Goal: Contribute content: Contribute content

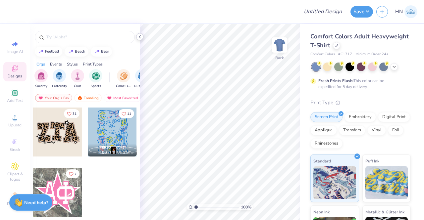
click at [138, 39] on icon at bounding box center [139, 36] width 5 height 5
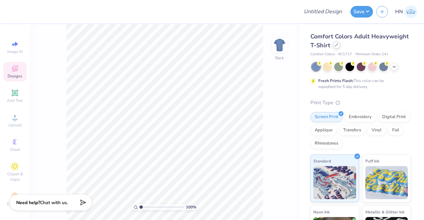
click at [340, 46] on div at bounding box center [336, 44] width 7 height 7
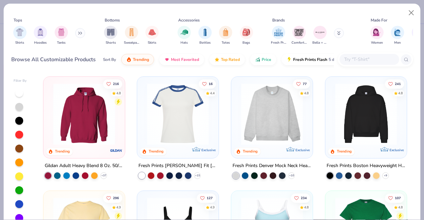
click at [366, 55] on div at bounding box center [369, 59] width 60 height 11
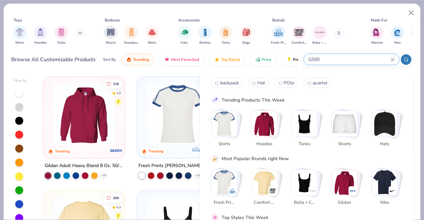
type input "G500"
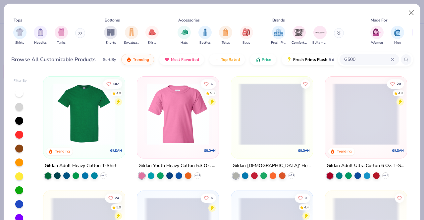
click at [77, 118] on img at bounding box center [84, 114] width 68 height 62
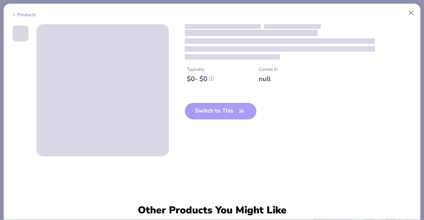
click at [77, 118] on span at bounding box center [103, 91] width 132 height 132
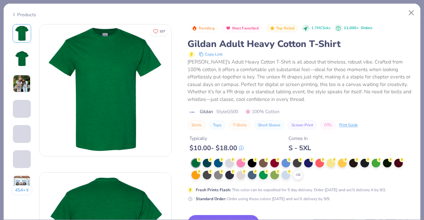
click at [324, 175] on div "+ 22" at bounding box center [301, 169] width 221 height 21
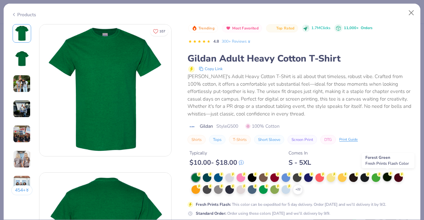
click at [390, 178] on div at bounding box center [387, 177] width 9 height 9
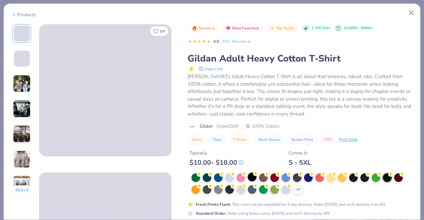
click at [255, 178] on div at bounding box center [252, 177] width 9 height 9
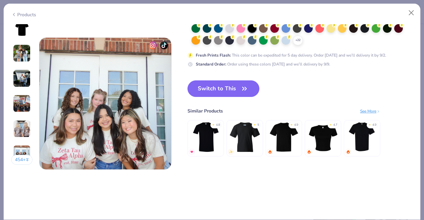
scroll to position [842, 0]
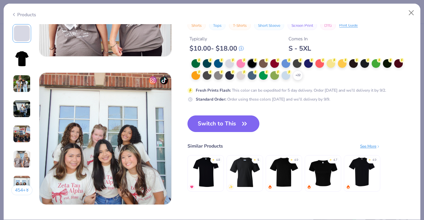
click at [212, 122] on button "Switch to This" at bounding box center [223, 124] width 72 height 17
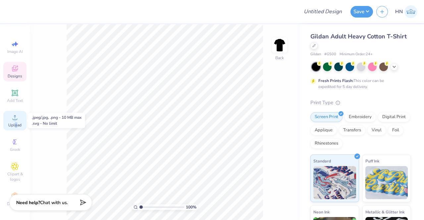
click at [14, 124] on span "Upload" at bounding box center [14, 125] width 13 height 5
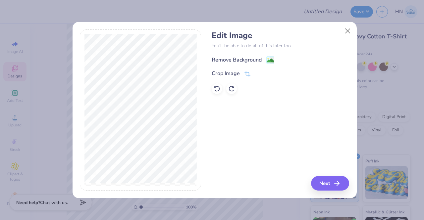
click at [252, 56] on div "Remove Background" at bounding box center [237, 60] width 50 height 8
click at [334, 181] on button "Next" at bounding box center [331, 183] width 38 height 15
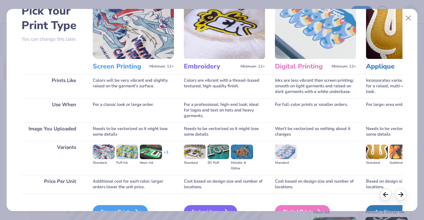
scroll to position [77, 0]
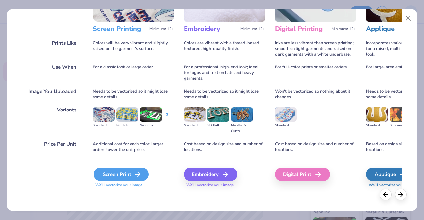
click at [132, 175] on div "Screen Print" at bounding box center [121, 174] width 55 height 13
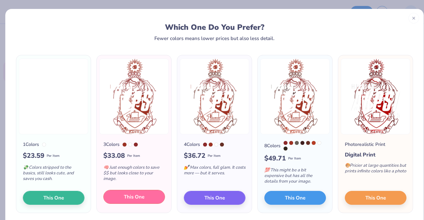
click at [121, 201] on button "This One" at bounding box center [134, 197] width 62 height 14
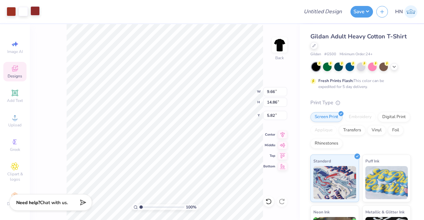
click at [36, 12] on div at bounding box center [34, 10] width 9 height 9
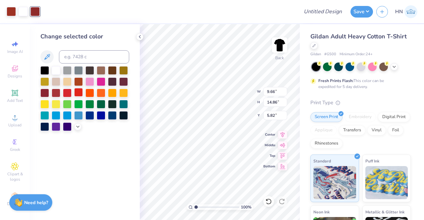
click at [79, 93] on div at bounding box center [78, 92] width 9 height 9
drag, startPoint x: 8, startPoint y: 11, endPoint x: 10, endPoint y: 19, distance: 8.3
click at [8, 11] on div at bounding box center [11, 11] width 9 height 9
click at [84, 57] on input at bounding box center [94, 56] width 70 height 13
type input "485"
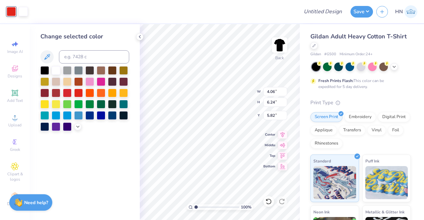
type input "4.06"
type input "6.24"
click at [274, 91] on input "4.06" at bounding box center [275, 91] width 24 height 9
type input "4.00"
type input "6.15"
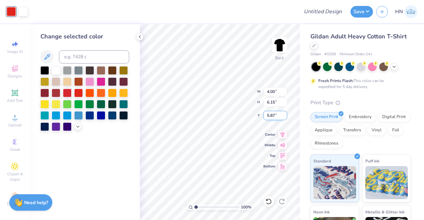
type input "3.00"
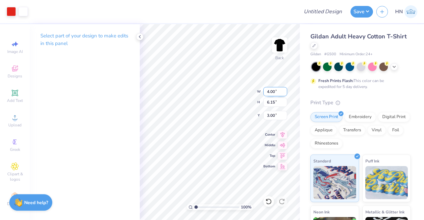
drag, startPoint x: 274, startPoint y: 93, endPoint x: 266, endPoint y: 93, distance: 7.9
click at [266, 93] on input "4.00" at bounding box center [275, 91] width 24 height 9
type input "3.50"
type input "5.38"
type input "3.38"
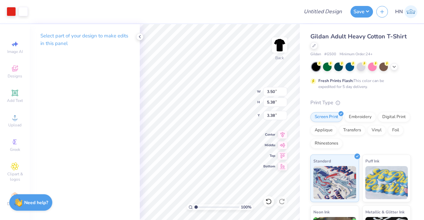
type input "3.00"
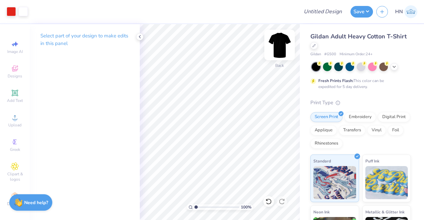
click at [283, 41] on img at bounding box center [279, 45] width 26 height 26
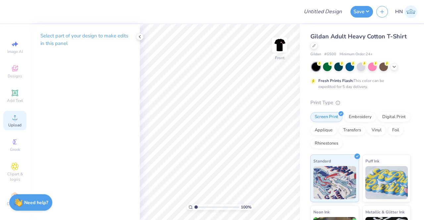
click at [15, 122] on div "Upload" at bounding box center [14, 121] width 23 height 20
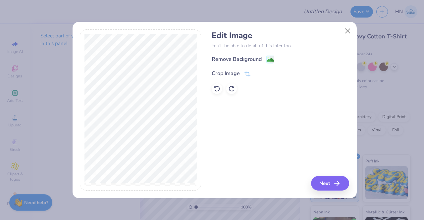
click at [234, 62] on div "Remove Background" at bounding box center [237, 59] width 50 height 8
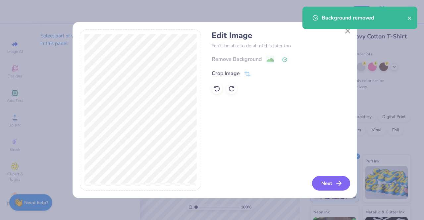
click at [327, 184] on button "Next" at bounding box center [331, 183] width 38 height 15
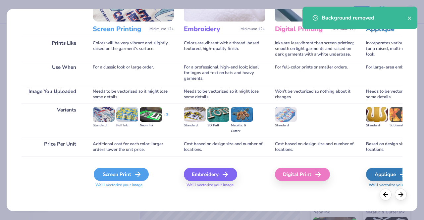
click at [129, 175] on div "Screen Print" at bounding box center [121, 174] width 55 height 13
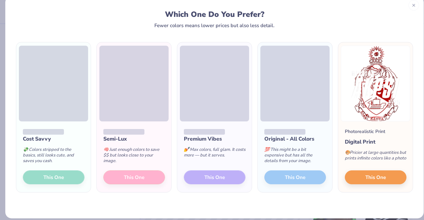
scroll to position [20, 0]
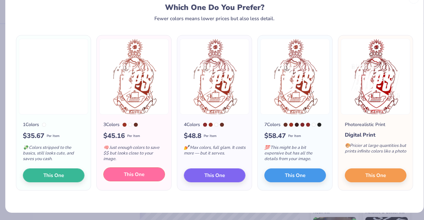
click at [129, 172] on span "This One" at bounding box center [134, 175] width 21 height 8
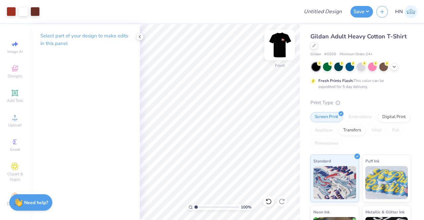
click at [283, 39] on img at bounding box center [279, 45] width 26 height 26
click at [280, 42] on img at bounding box center [279, 45] width 26 height 26
drag, startPoint x: 36, startPoint y: 8, endPoint x: 38, endPoint y: 15, distance: 8.0
click at [36, 8] on div at bounding box center [34, 10] width 9 height 9
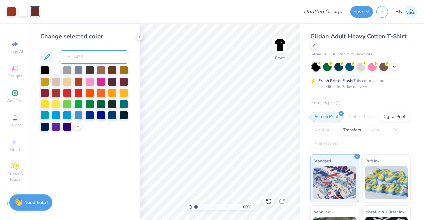
click at [99, 56] on input at bounding box center [94, 56] width 70 height 13
type input "485"
drag, startPoint x: 8, startPoint y: 8, endPoint x: 32, endPoint y: 45, distance: 44.8
click at [8, 9] on div at bounding box center [11, 11] width 9 height 9
click at [77, 56] on input at bounding box center [94, 56] width 70 height 13
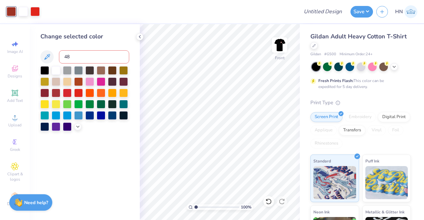
type input "485"
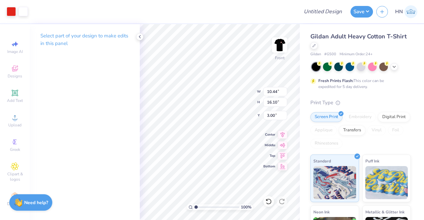
type input "3.00"
type input "10.35"
type input "15.96"
click at [283, 137] on icon at bounding box center [282, 134] width 9 height 8
click at [359, 11] on button "Save" at bounding box center [361, 11] width 23 height 12
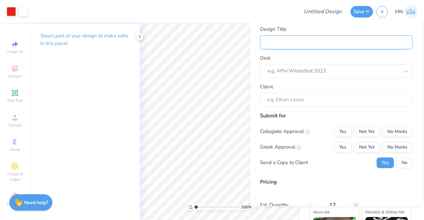
click at [351, 38] on input "Design Title" at bounding box center [336, 42] width 152 height 14
type input "A"
type input "AK"
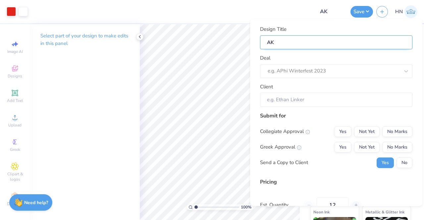
type input "AKP"
type input "AKPS"
type input "AKPSI"
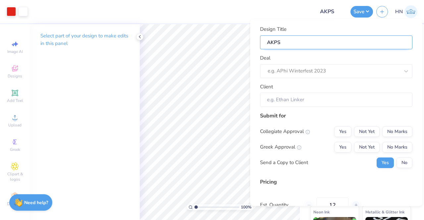
type input "AKPSI"
type input "AKPSI R"
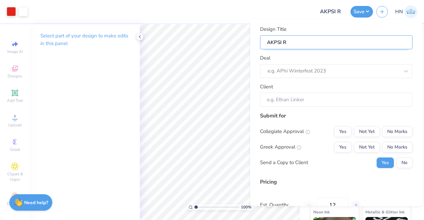
type input "AKPSI Ru"
type input "AKPSI Rus"
type input "AKPSI Rush"
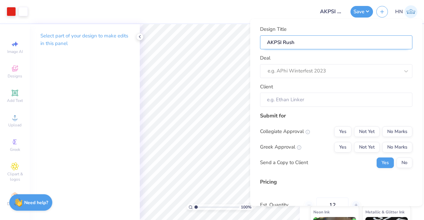
type input "AKPSI Rush"
type input "AKPSI Rush S"
type input "AKPSI Rush Sh"
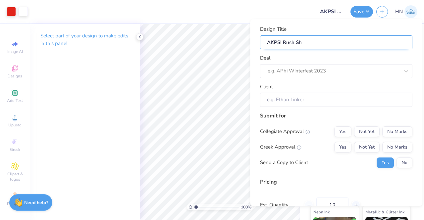
type input "AKPSI Rush Shi"
type input "AKPSI Rush Shir"
type input "AKPSI Rush Shirt"
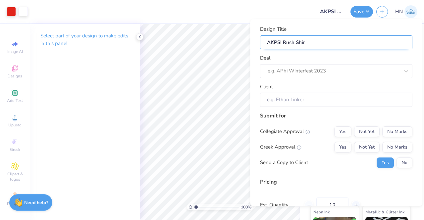
type input "AKPSI Rush Shirt"
type input "AKPSI Rush Shirts"
type input "AKPSI Rush Shirts@"
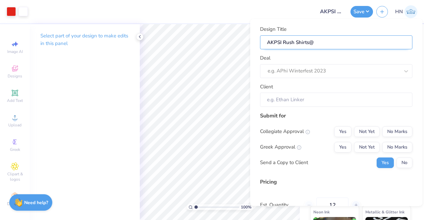
type input "AKPSI Rush Shirts@\"
type input "AKPSI Rush Shirts@"
type input "AKPSI Rush Shirts"
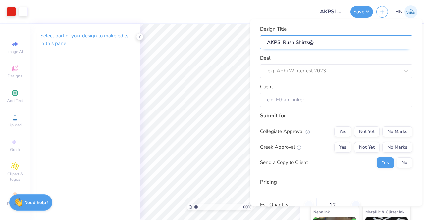
type input "AKPSI Rush Shirts"
type input "AKPSI Rush Shirts!"
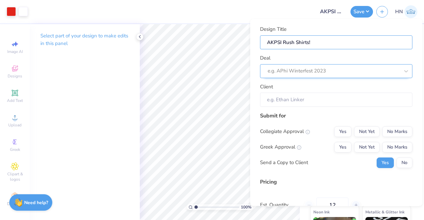
type input "AKPSI Rush Shirts!"
click at [313, 71] on div at bounding box center [334, 71] width 132 height 9
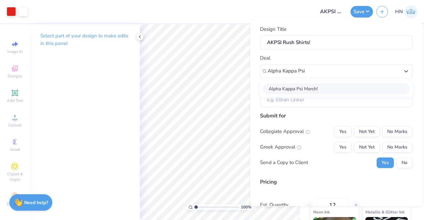
click at [316, 88] on div "Alpha Kappa Psi Merch!" at bounding box center [336, 88] width 147 height 11
type input "Alpha Kappa Psi"
type input "Maya ."
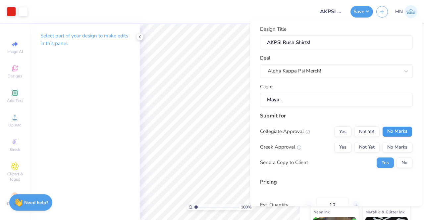
click at [400, 130] on button "No Marks" at bounding box center [397, 132] width 30 height 11
click at [343, 146] on button "Yes" at bounding box center [342, 147] width 17 height 11
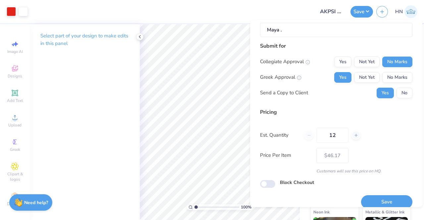
scroll to position [78, 0]
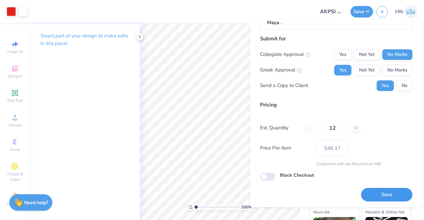
click at [373, 189] on button "Save" at bounding box center [386, 195] width 51 height 14
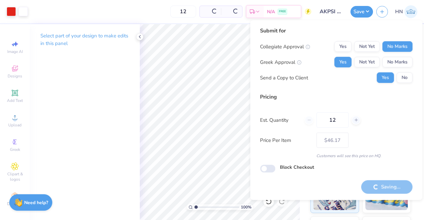
type input "– –"
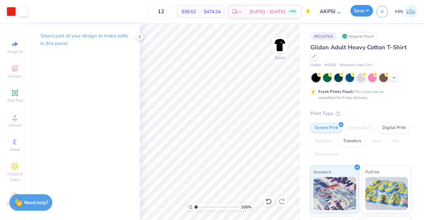
click at [368, 10] on button "Save" at bounding box center [361, 11] width 23 height 12
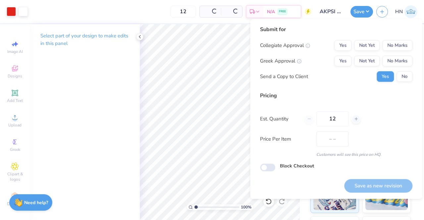
type input "$46.17"
